Goal: Task Accomplishment & Management: Use online tool/utility

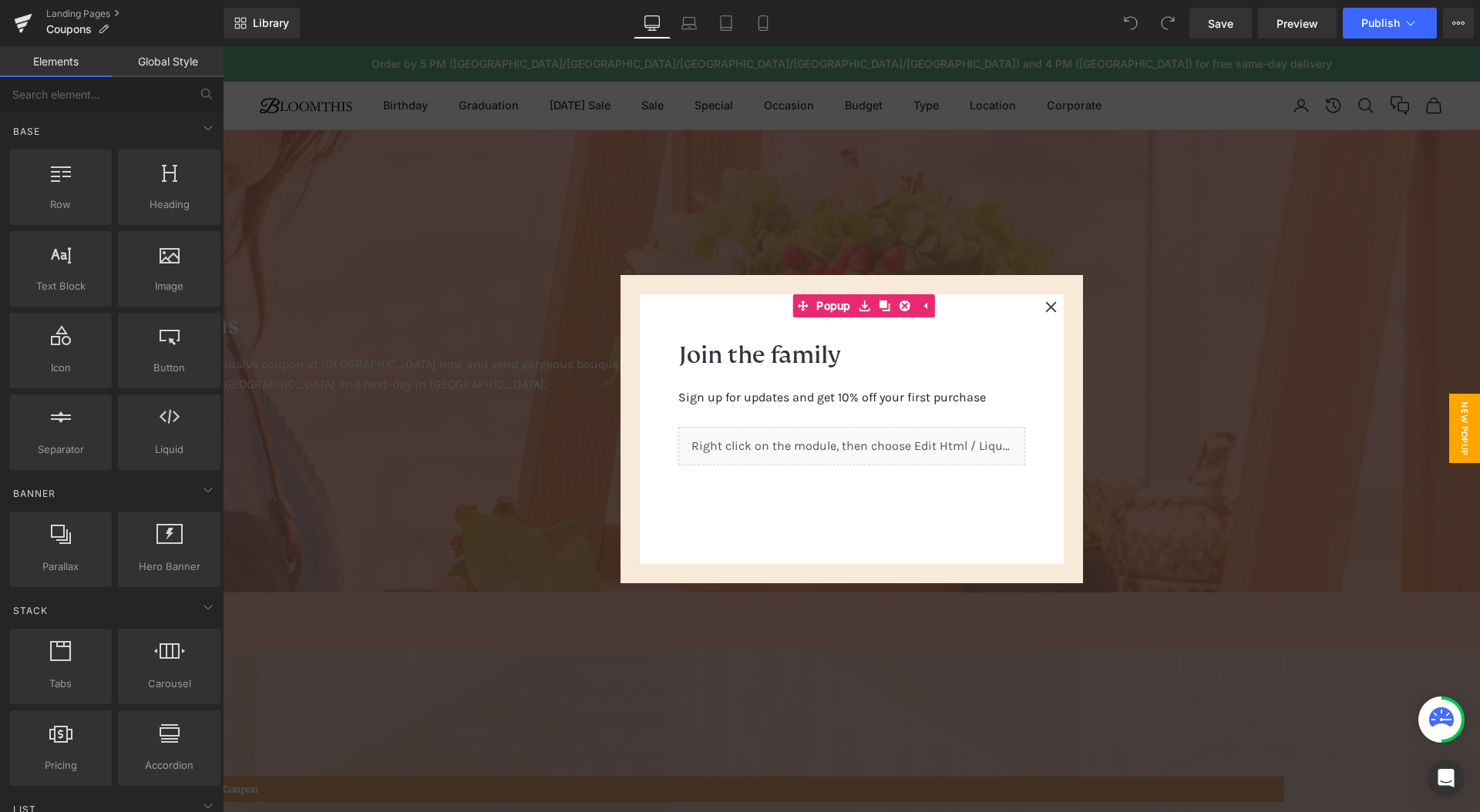
click at [1213, 407] on div at bounding box center [852, 430] width 1258 height 766
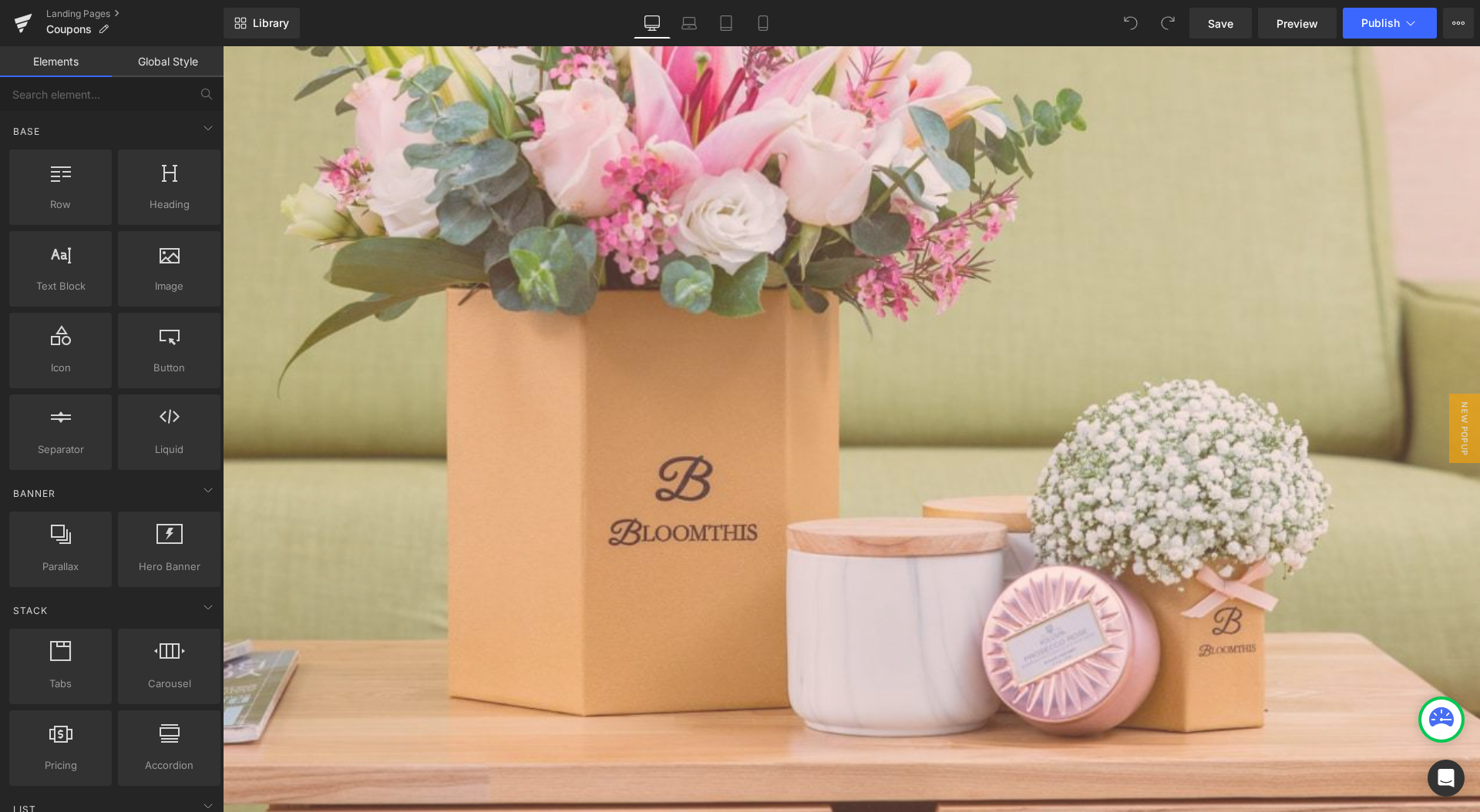
scroll to position [754, 0]
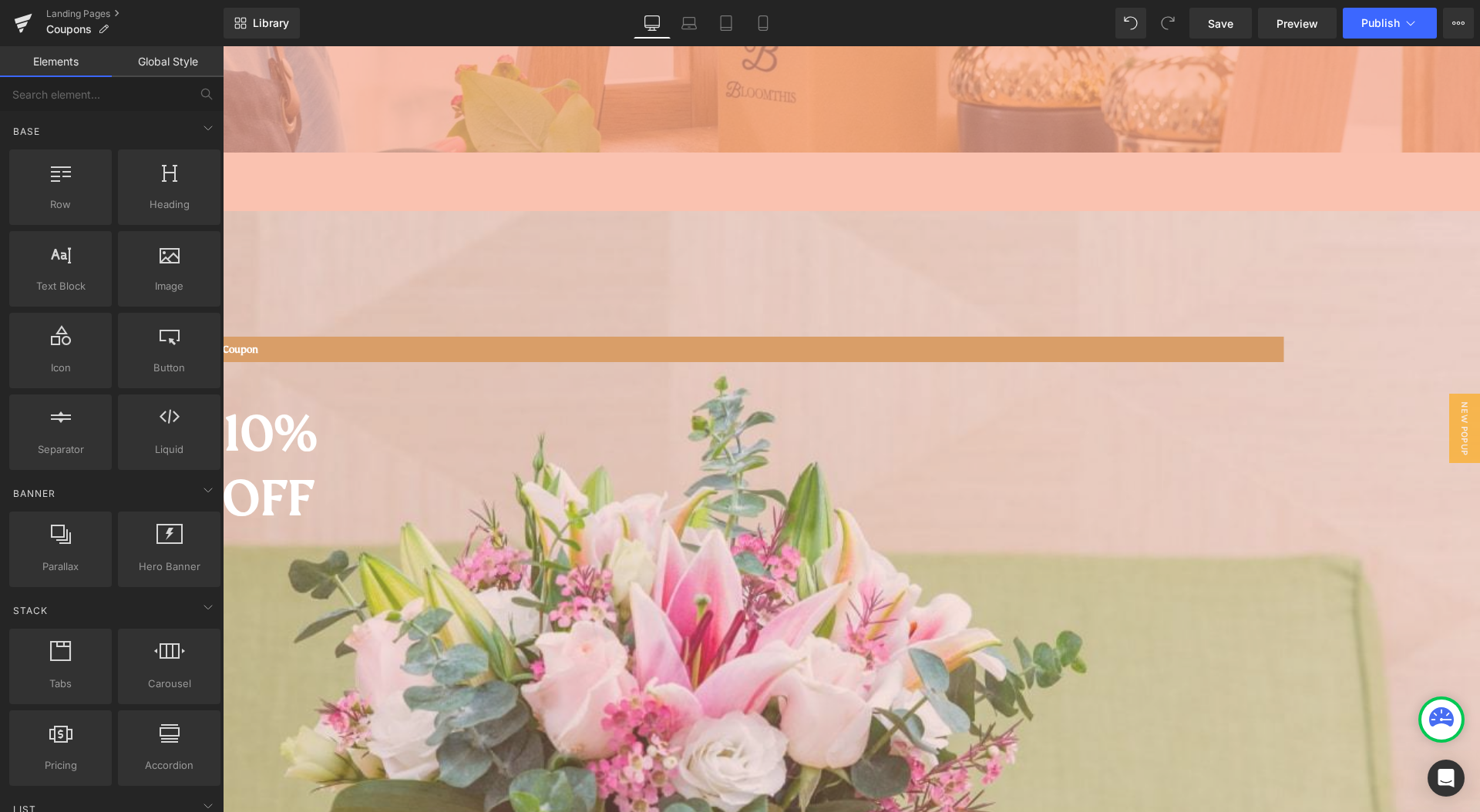
scroll to position [195, 0]
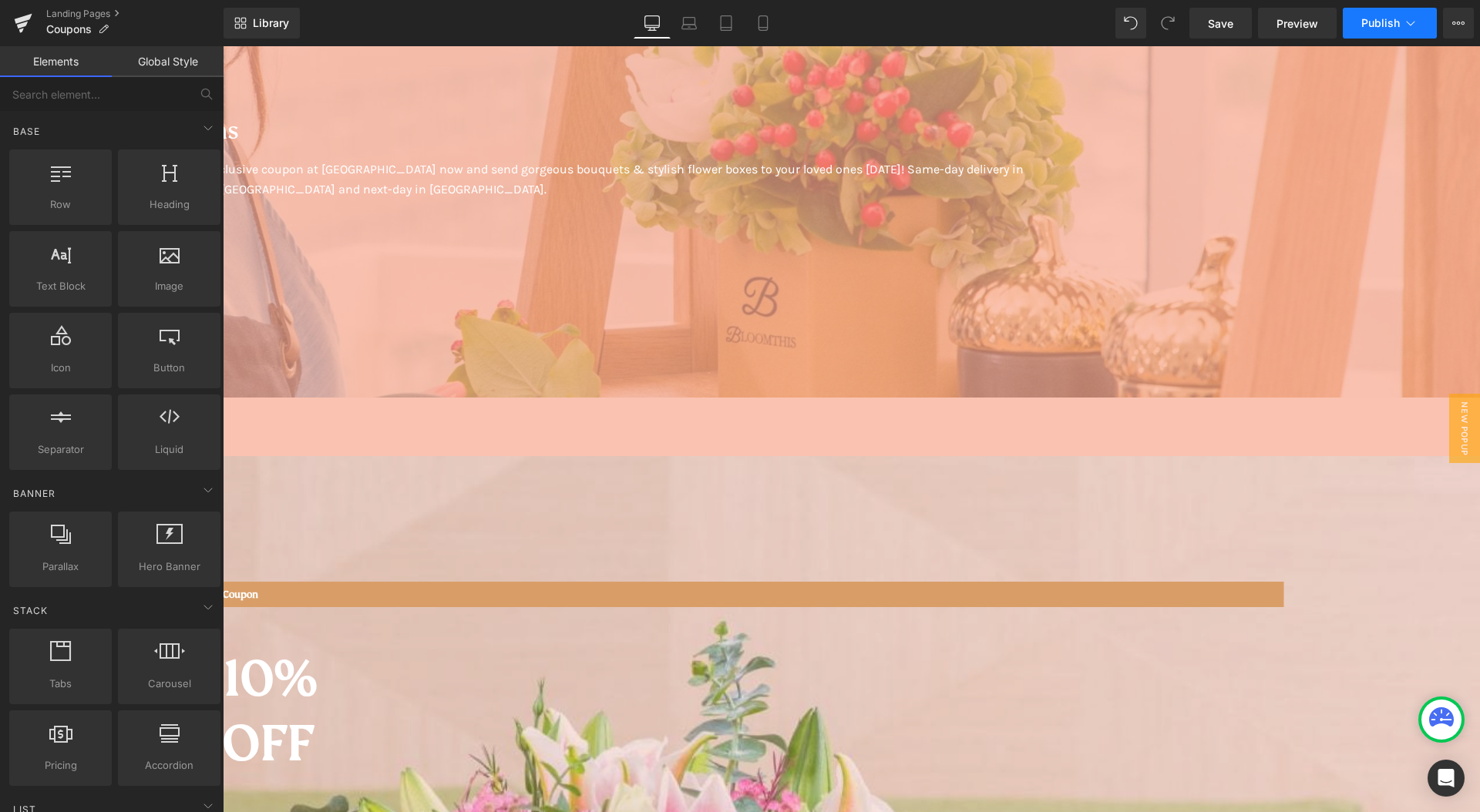
click at [1403, 24] on icon at bounding box center [1411, 24] width 16 height 16
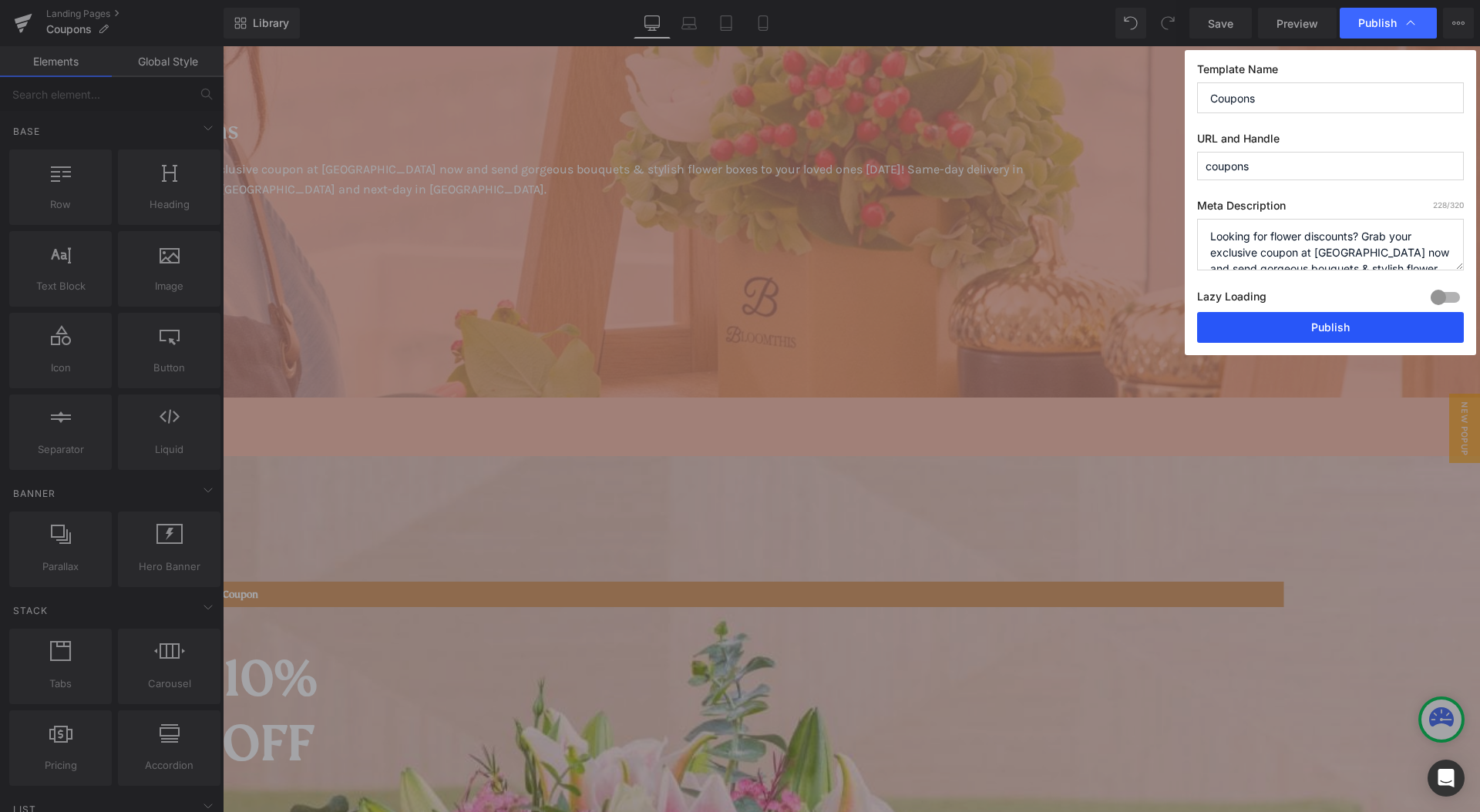
click at [1297, 332] on button "Publish" at bounding box center [1331, 327] width 267 height 31
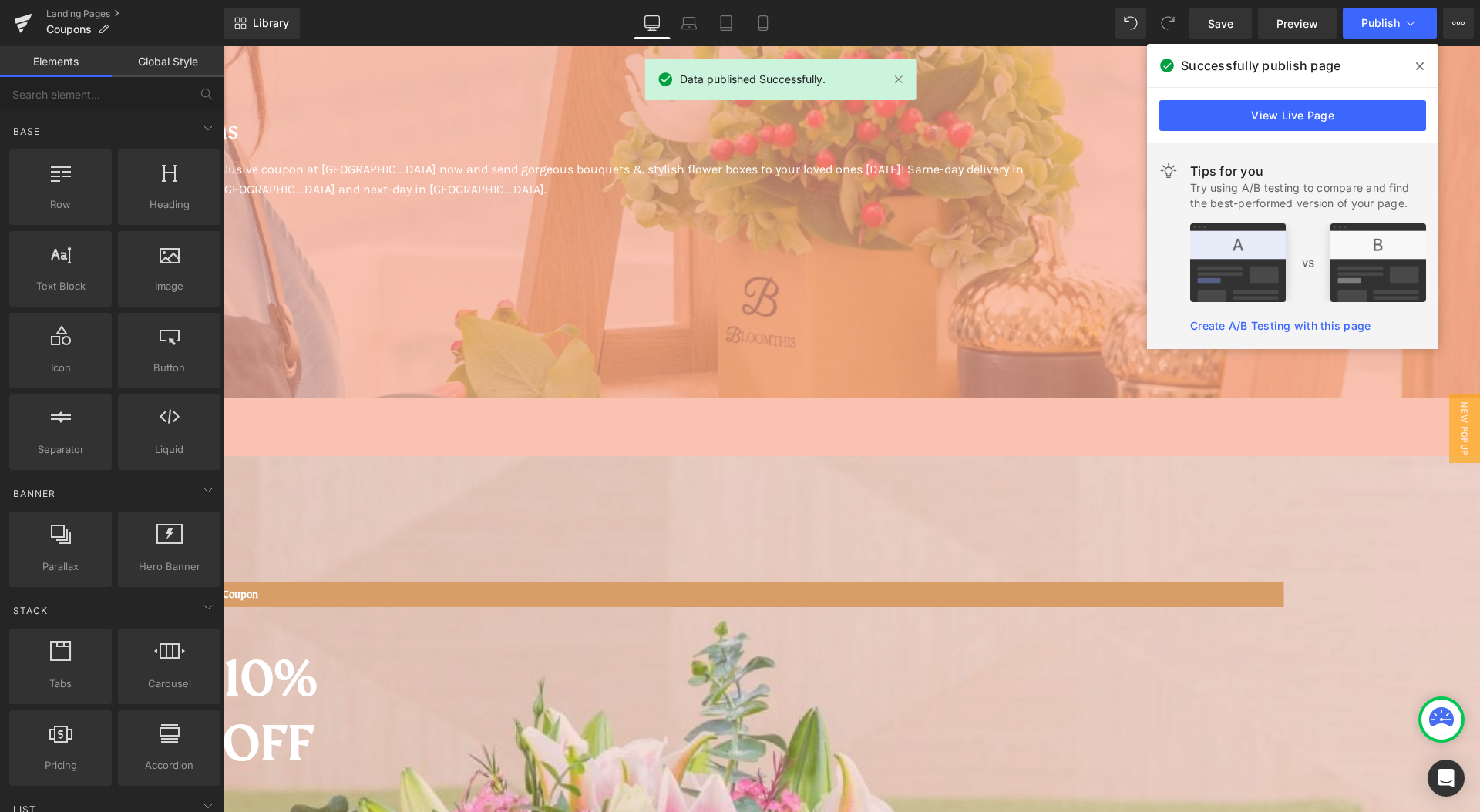
click at [1405, 65] on div "Successfully publish page" at bounding box center [1292, 65] width 291 height 43
click at [1416, 64] on icon at bounding box center [1420, 67] width 8 height 13
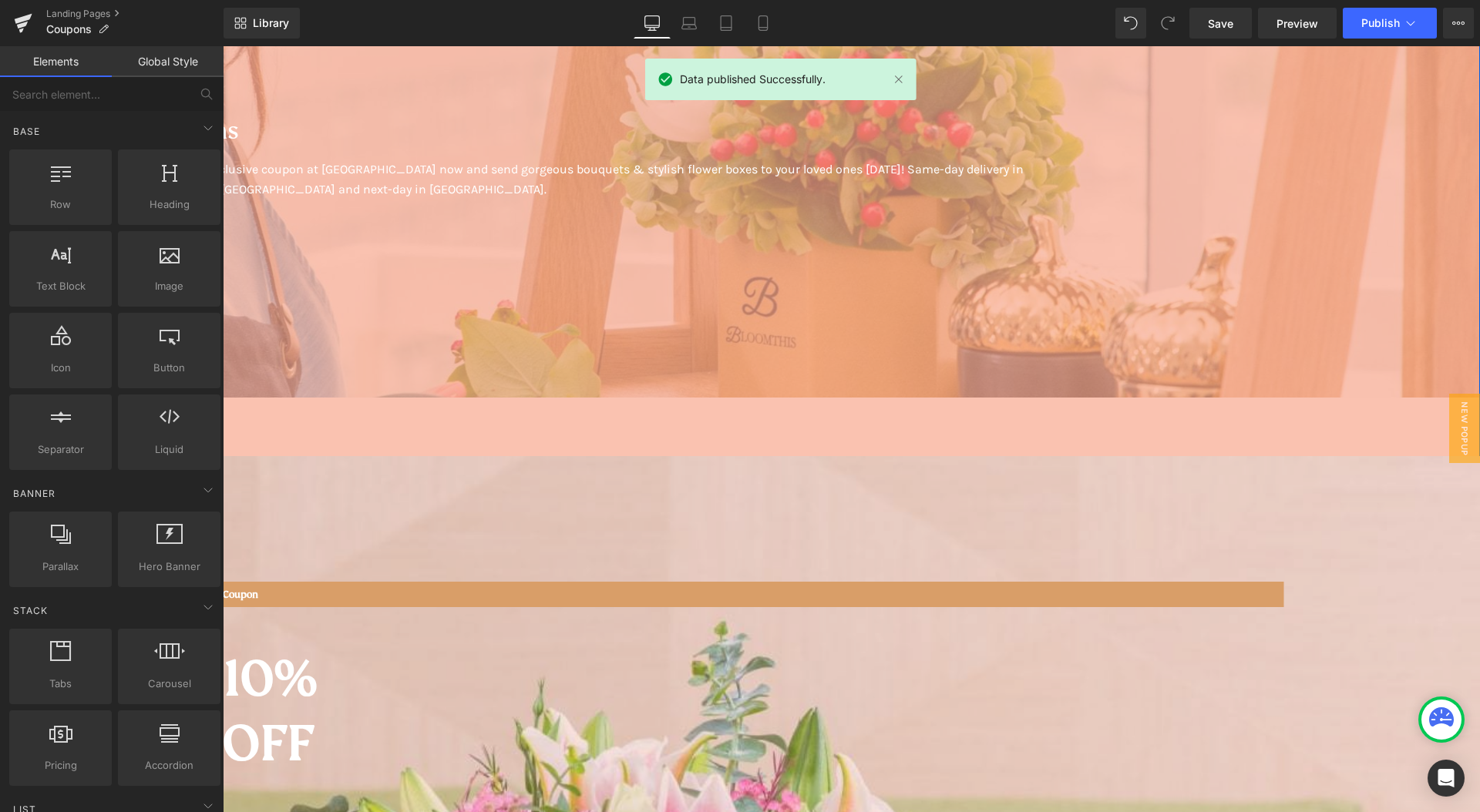
scroll to position [66, 0]
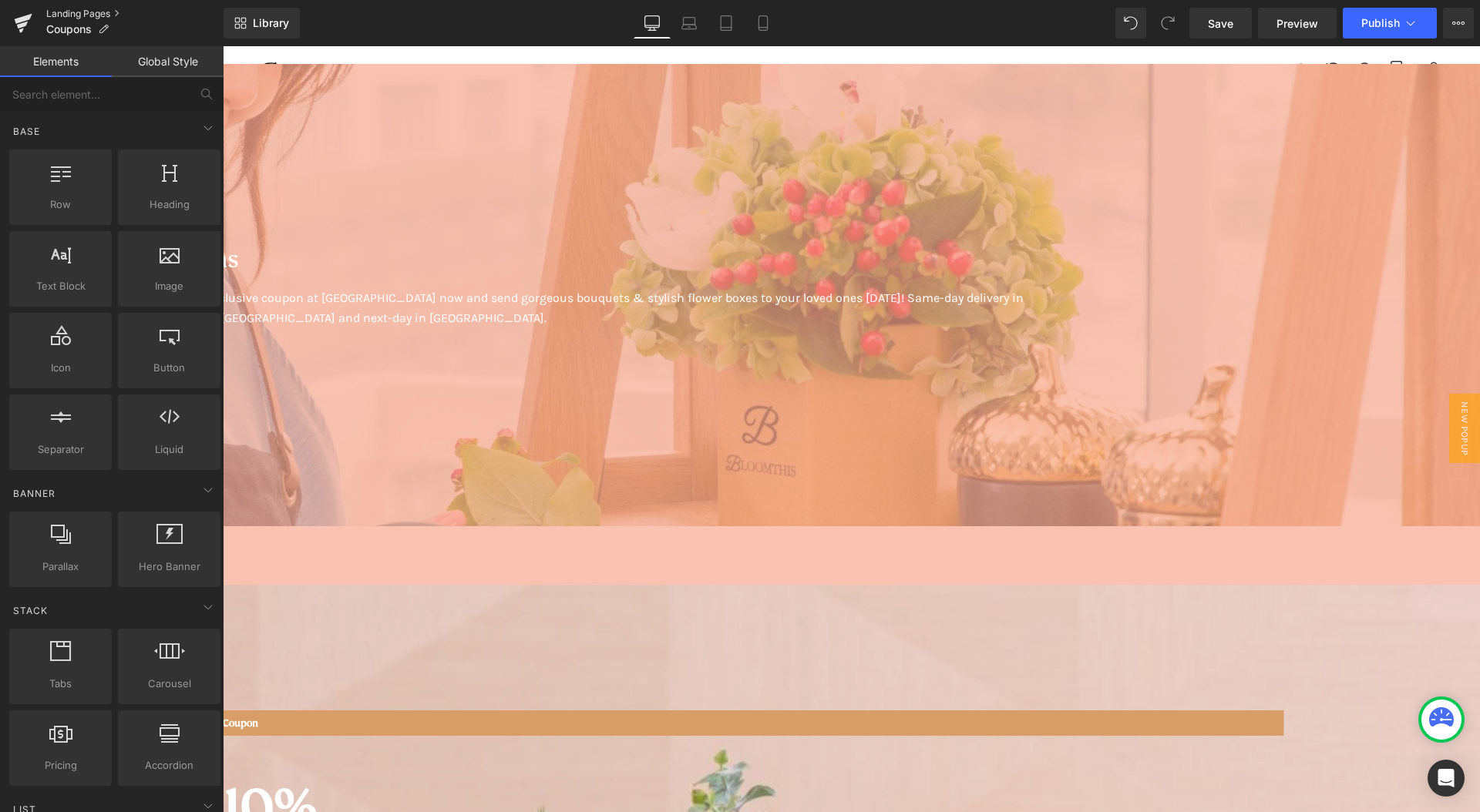
click at [94, 15] on link "Landing Pages" at bounding box center [135, 14] width 178 height 13
